Goal: Communication & Community: Ask a question

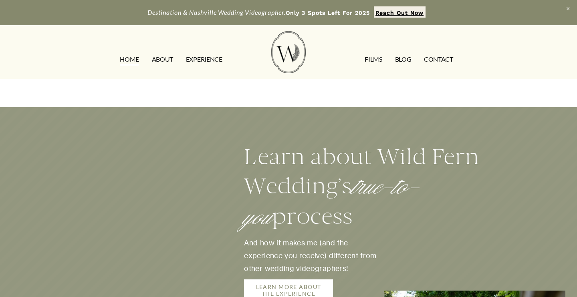
scroll to position [1201, 0]
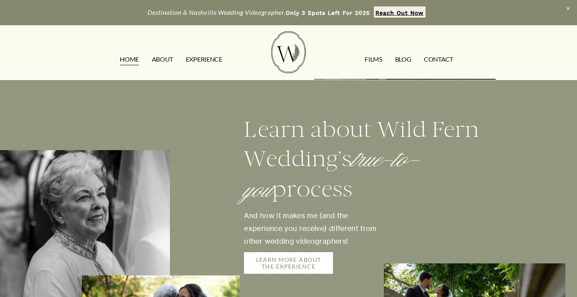
click at [372, 60] on link "FILMS" at bounding box center [372, 59] width 17 height 13
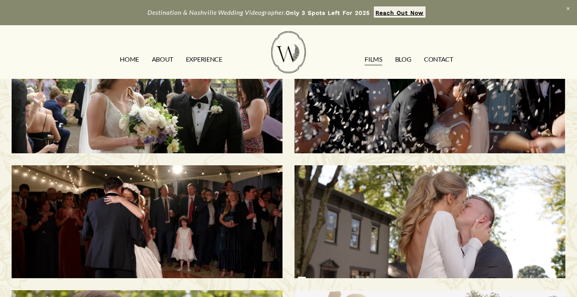
scroll to position [65, 0]
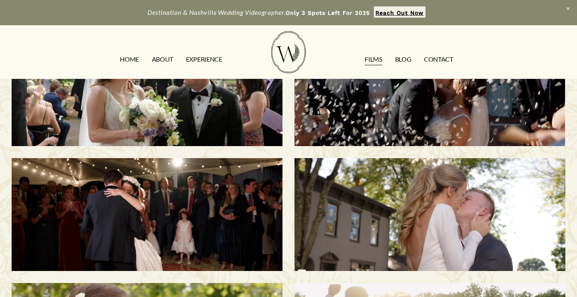
click at [220, 106] on div "[PERSON_NAME] & [PERSON_NAME] | [GEOGRAPHIC_DATA], [GEOGRAPHIC_DATA]" at bounding box center [147, 89] width 271 height 113
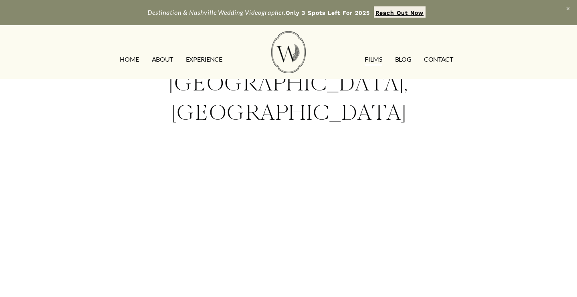
scroll to position [112, 0]
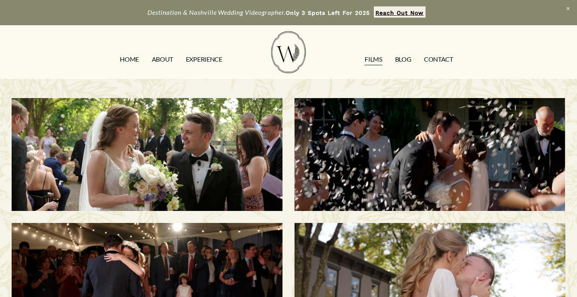
scroll to position [65, 0]
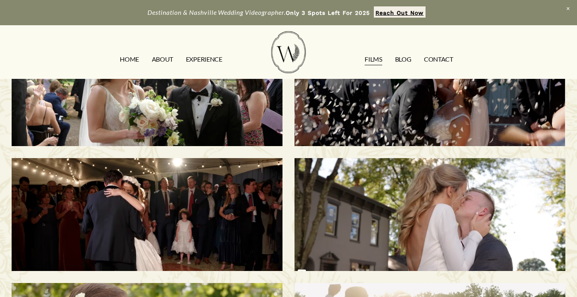
click at [447, 64] on link "CONTACT" at bounding box center [438, 59] width 29 height 13
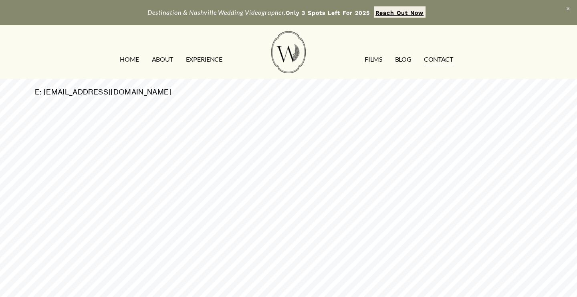
scroll to position [278, 0]
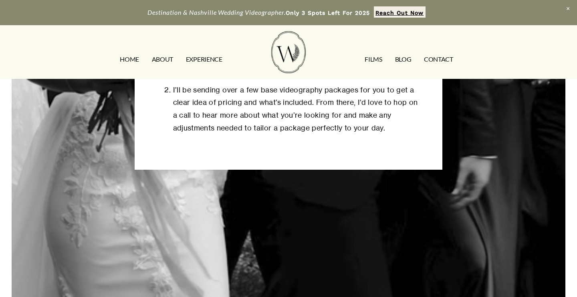
scroll to position [433, 0]
